Goal: Task Accomplishment & Management: Manage account settings

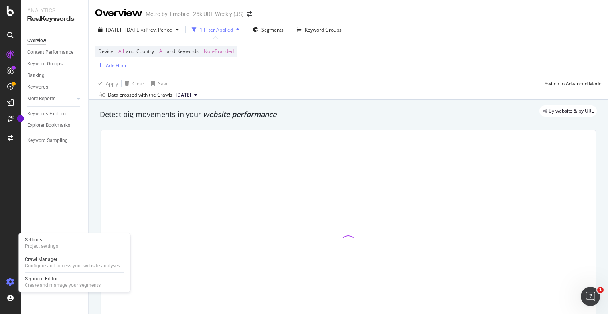
click at [11, 281] on icon at bounding box center [10, 282] width 8 height 8
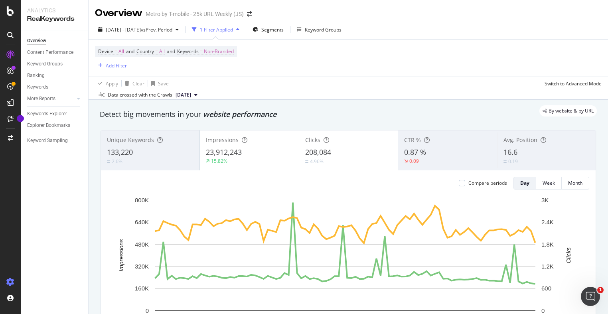
click at [14, 278] on icon at bounding box center [10, 282] width 8 height 8
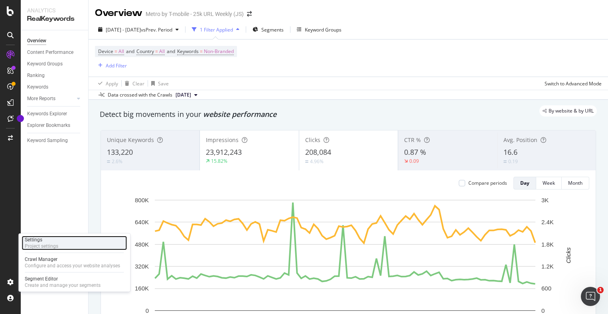
click at [45, 243] on div "Project settings" at bounding box center [42, 246] width 34 height 6
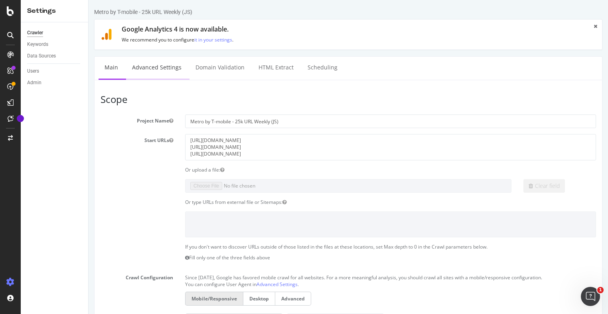
click at [160, 63] on link "Advanced Settings" at bounding box center [156, 68] width 61 height 22
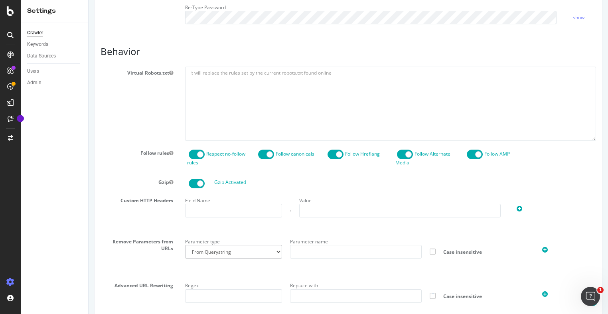
scroll to position [389, 0]
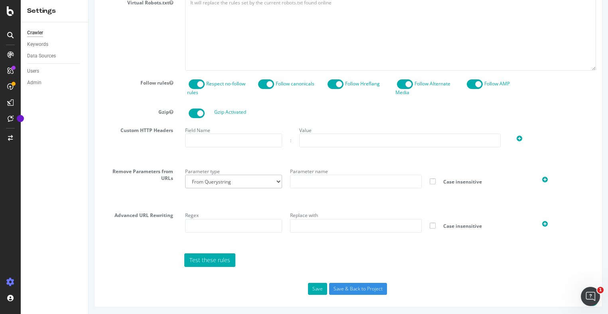
type input "[PERSON_NAME][EMAIL_ADDRESS][DOMAIN_NAME]"
click at [318, 176] on input "text" at bounding box center [356, 182] width 132 height 14
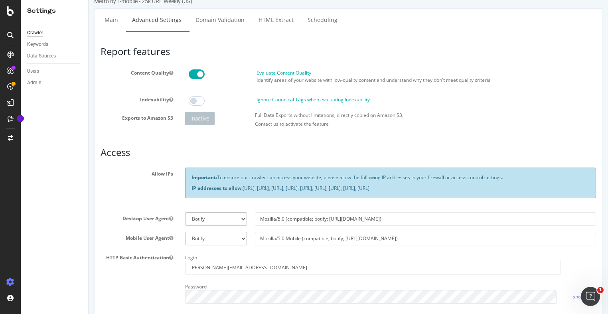
scroll to position [0, 0]
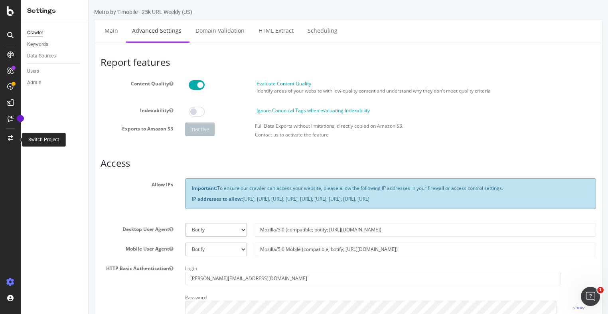
click at [9, 138] on icon at bounding box center [10, 138] width 5 height 6
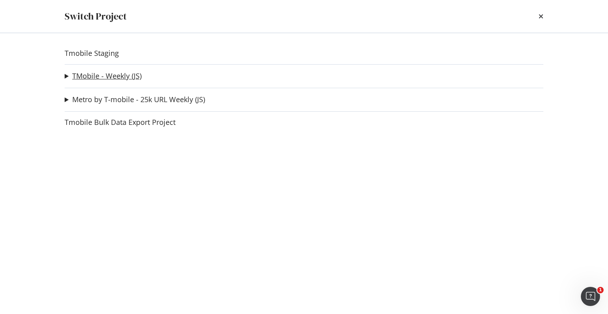
click at [97, 79] on link "TMobile - Weekly (JS)" at bounding box center [106, 76] width 69 height 8
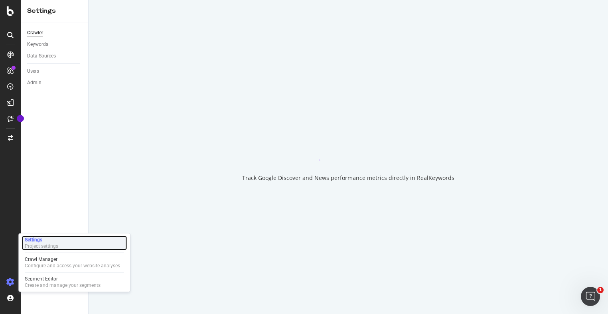
click at [45, 240] on div "Settings" at bounding box center [42, 240] width 34 height 6
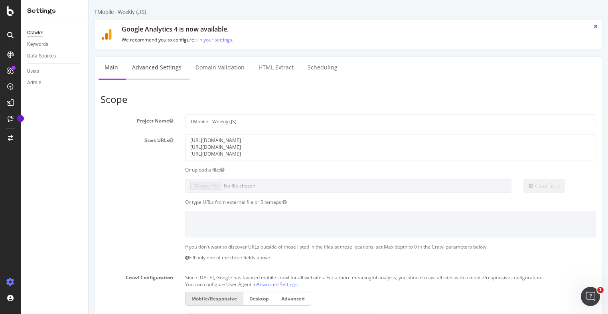
click at [158, 65] on link "Advanced Settings" at bounding box center [156, 68] width 61 height 22
